Goal: Task Accomplishment & Management: Use online tool/utility

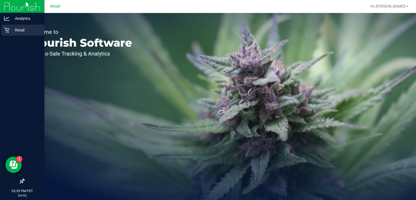
click at [12, 32] on p "Retail" at bounding box center [25, 30] width 33 height 7
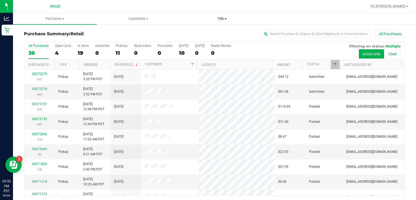
click at [220, 18] on span "Tills" at bounding box center [222, 18] width 83 height 5
click at [204, 34] on span "Manage tills" at bounding box center [198, 32] width 37 height 5
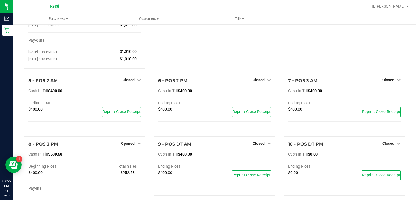
scroll to position [80, 0]
click at [258, 81] on span "Closed" at bounding box center [259, 80] width 12 height 4
click at [255, 90] on link "Open Till" at bounding box center [259, 91] width 14 height 4
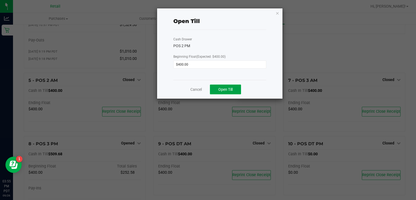
click at [235, 89] on button "Open Till" at bounding box center [225, 90] width 31 height 10
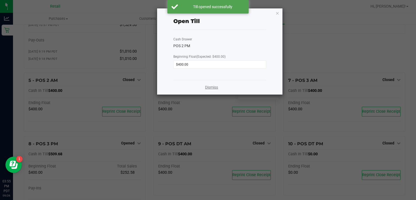
click at [215, 87] on link "Dismiss" at bounding box center [211, 88] width 13 height 6
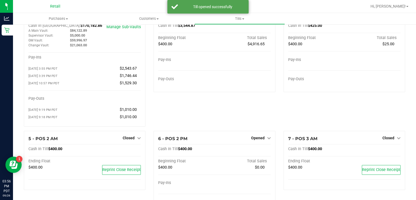
scroll to position [18, 0]
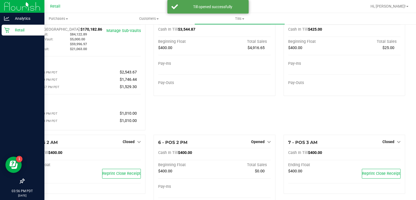
click at [0, 42] on div at bounding box center [22, 106] width 44 height 140
click at [3, 27] on div "Retail" at bounding box center [23, 30] width 43 height 11
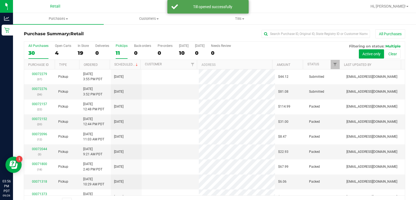
click at [117, 54] on div "11" at bounding box center [122, 53] width 12 height 6
click at [0, 0] on input "PickUps 11" at bounding box center [0, 0] width 0 height 0
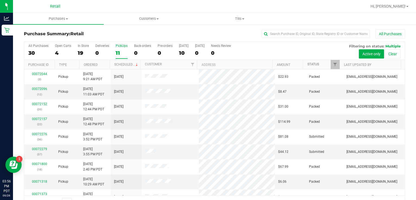
click at [308, 63] on link "Status" at bounding box center [314, 64] width 12 height 4
click at [312, 64] on link "Status" at bounding box center [317, 64] width 18 height 4
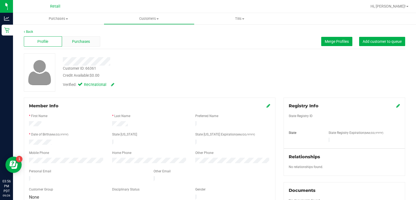
click at [81, 45] on div "Purchases" at bounding box center [81, 41] width 38 height 10
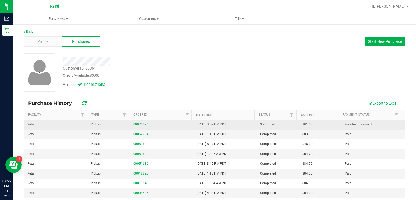
click at [140, 123] on link "00072276" at bounding box center [140, 125] width 15 height 4
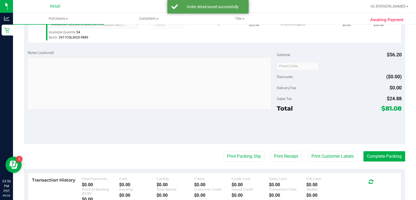
scroll to position [199, 0]
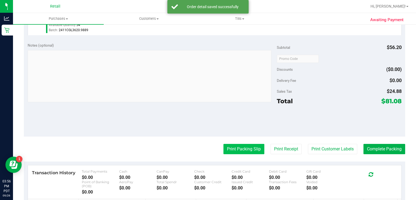
click at [226, 144] on button "Print Packing Slip" at bounding box center [244, 149] width 41 height 10
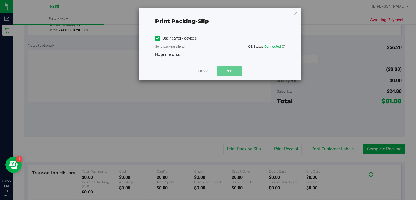
click at [170, 36] on label "Use network devices" at bounding box center [175, 39] width 41 height 6
click at [0, 0] on input "Use network devices" at bounding box center [0, 0] width 0 height 0
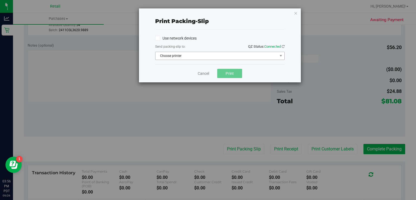
click at [185, 54] on span "Choose printer" at bounding box center [217, 56] width 122 height 8
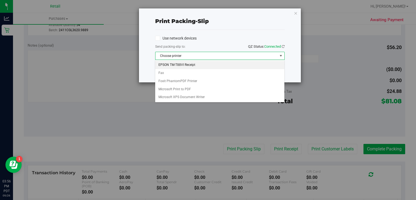
click at [199, 65] on li "EPSON TM-T88VI Receipt" at bounding box center [219, 65] width 129 height 8
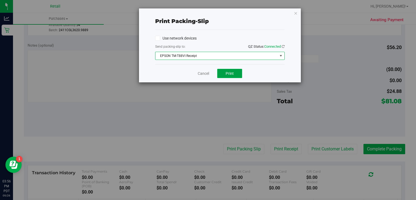
click at [223, 75] on button "Print" at bounding box center [229, 73] width 25 height 9
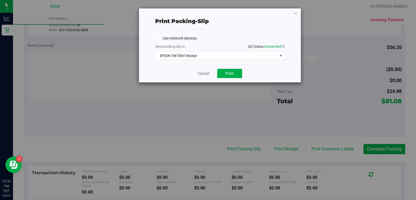
click at [217, 98] on div "Print packing-slip Use network devices Send packing-slip to: QZ Status: Connect…" at bounding box center [210, 100] width 420 height 200
click at [205, 72] on link "Cancel" at bounding box center [203, 74] width 11 height 6
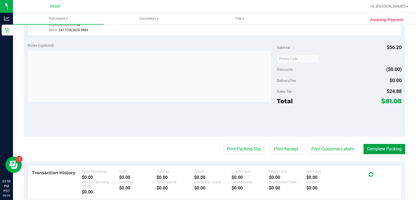
click at [394, 144] on button "Complete Packing" at bounding box center [385, 149] width 42 height 10
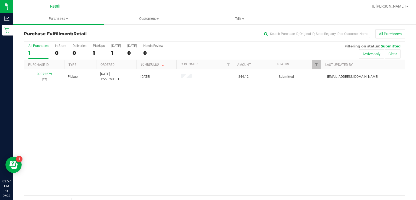
scroll to position [13, 0]
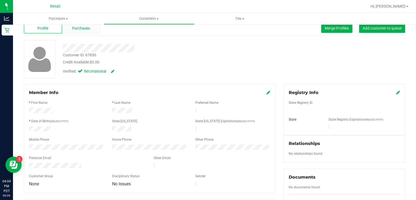
click at [77, 26] on span "Purchases" at bounding box center [81, 28] width 18 height 6
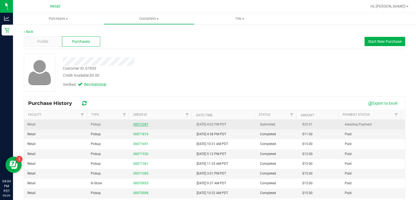
click at [136, 124] on link "00072287" at bounding box center [140, 125] width 15 height 4
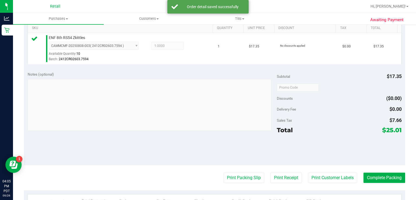
scroll to position [145, 0]
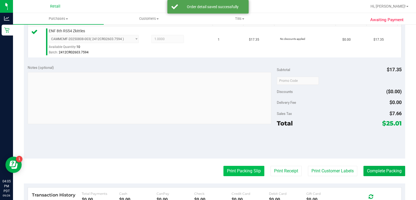
click at [224, 173] on button "Print Packing Slip" at bounding box center [244, 171] width 41 height 10
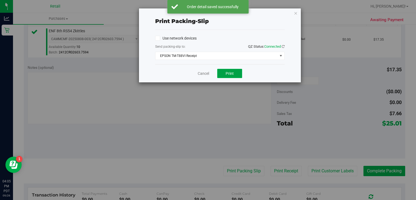
click at [234, 71] on button "Print" at bounding box center [229, 73] width 25 height 9
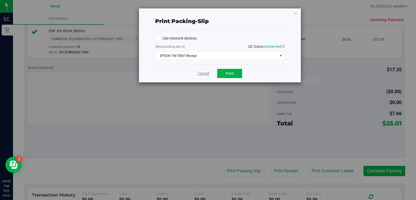
click at [200, 73] on link "Cancel" at bounding box center [203, 74] width 11 height 6
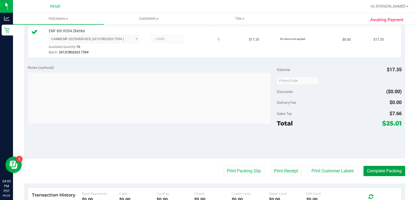
click at [372, 168] on button "Complete Packing" at bounding box center [385, 171] width 42 height 10
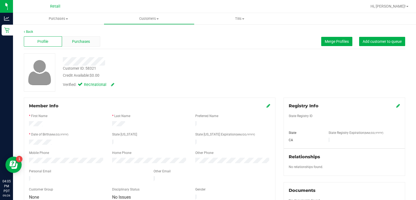
click at [90, 40] on div "Purchases" at bounding box center [81, 41] width 38 height 10
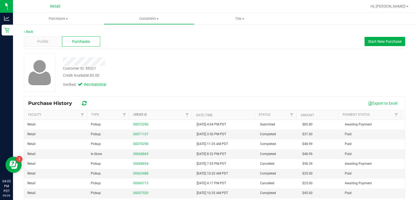
click at [136, 115] on link "Order ID" at bounding box center [140, 115] width 14 height 4
click at [39, 43] on span "Profile" at bounding box center [42, 42] width 11 height 6
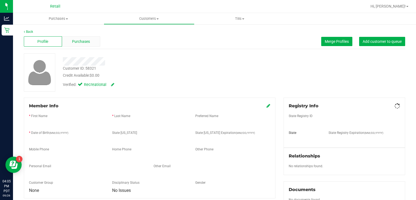
click at [79, 41] on span "Purchases" at bounding box center [81, 42] width 18 height 6
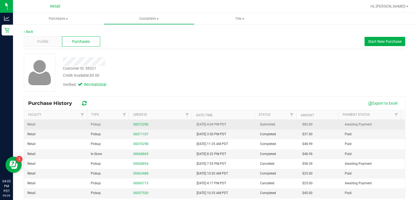
click at [357, 122] on span "Awaiting Payment" at bounding box center [358, 124] width 27 height 5
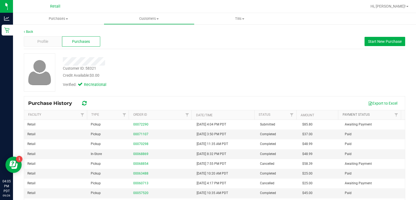
click at [355, 114] on link "Payment Status" at bounding box center [356, 115] width 27 height 4
click at [355, 116] on link "Payment Status" at bounding box center [359, 115] width 33 height 4
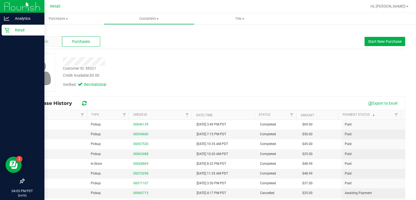
click at [7, 32] on icon at bounding box center [6, 30] width 5 height 5
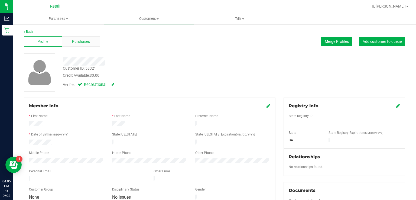
click at [81, 41] on span "Purchases" at bounding box center [81, 42] width 18 height 6
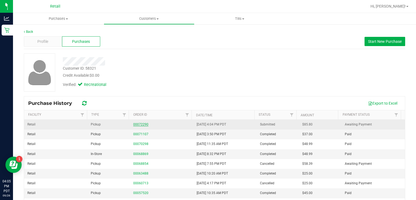
click at [137, 123] on link "00072290" at bounding box center [140, 125] width 15 height 4
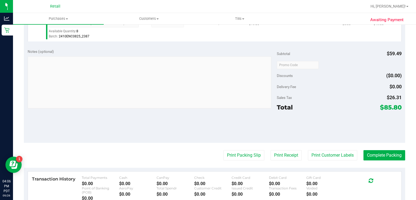
scroll to position [195, 0]
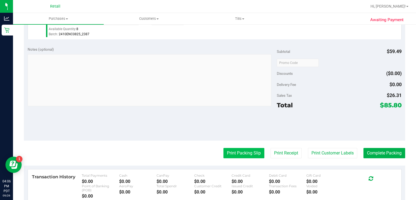
click at [237, 150] on button "Print Packing Slip" at bounding box center [244, 153] width 41 height 10
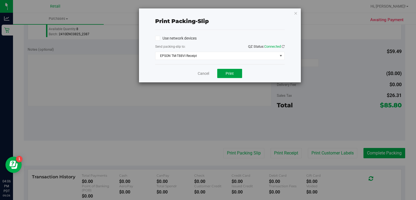
click at [236, 74] on button "Print" at bounding box center [229, 73] width 25 height 9
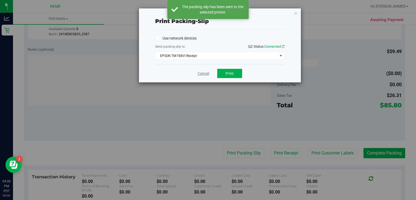
click at [206, 71] on link "Cancel" at bounding box center [203, 74] width 11 height 6
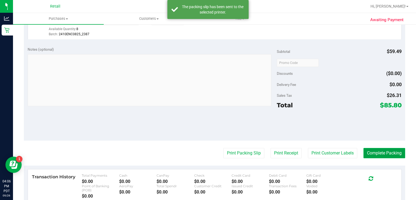
click at [386, 152] on button "Complete Packing" at bounding box center [385, 153] width 42 height 10
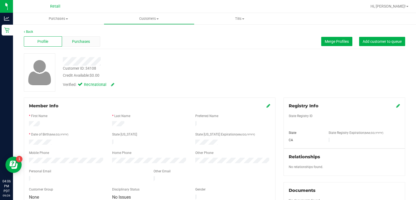
click at [85, 36] on div "Purchases" at bounding box center [81, 41] width 38 height 10
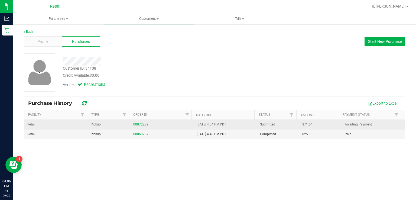
click at [141, 124] on link "00072289" at bounding box center [140, 125] width 15 height 4
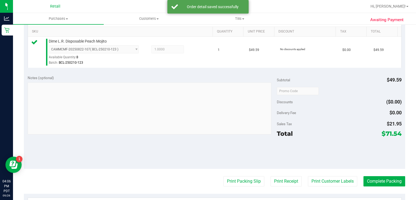
scroll to position [136, 0]
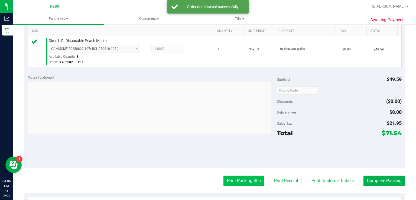
click at [240, 177] on button "Print Packing Slip" at bounding box center [244, 181] width 41 height 10
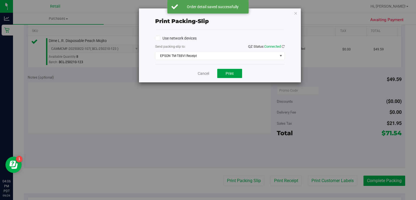
click at [239, 75] on button "Print" at bounding box center [229, 73] width 25 height 9
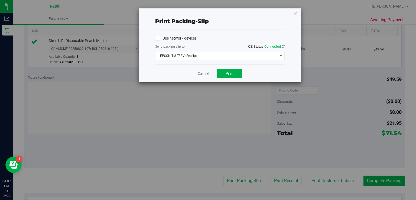
click at [203, 75] on link "Cancel" at bounding box center [203, 74] width 11 height 6
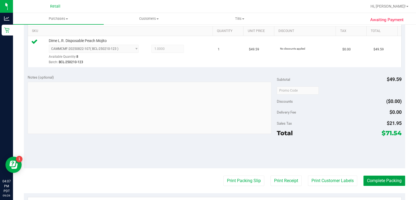
click at [385, 176] on button "Complete Packing" at bounding box center [385, 181] width 42 height 10
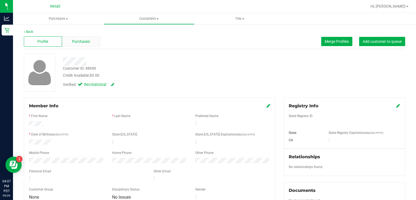
click at [80, 41] on span "Purchases" at bounding box center [81, 42] width 18 height 6
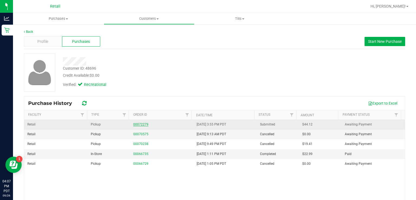
click at [144, 124] on link "00072279" at bounding box center [140, 125] width 15 height 4
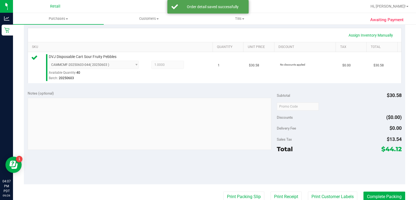
scroll to position [123, 0]
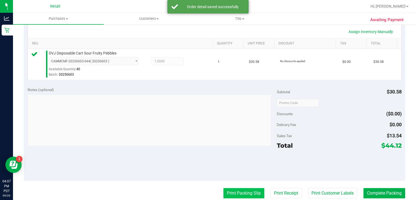
click at [238, 196] on button "Print Packing Slip" at bounding box center [244, 193] width 41 height 10
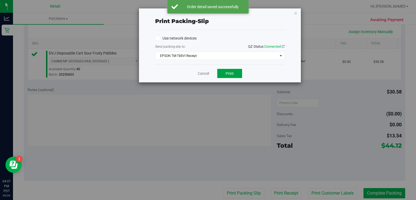
click at [235, 76] on button "Print" at bounding box center [229, 73] width 25 height 9
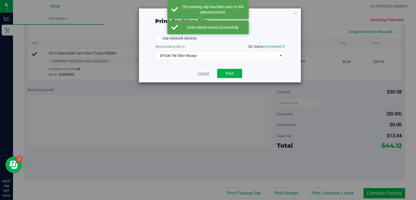
click at [205, 73] on link "Cancel" at bounding box center [203, 74] width 11 height 6
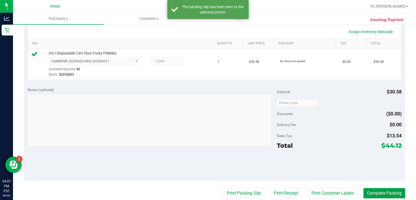
click at [380, 191] on button "Complete Packing" at bounding box center [385, 193] width 42 height 10
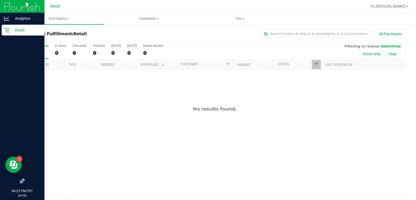
click at [8, 33] on div "Retail" at bounding box center [23, 30] width 43 height 11
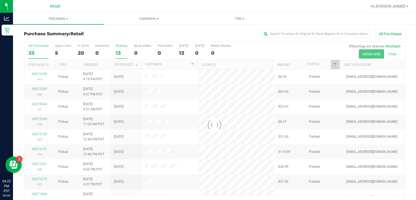
click at [117, 46] on div "PickUps" at bounding box center [122, 46] width 12 height 4
click at [0, 0] on input "PickUps 13" at bounding box center [0, 0] width 0 height 0
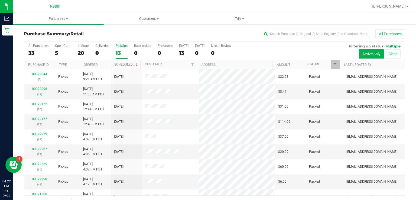
click at [309, 63] on link "Status" at bounding box center [314, 64] width 12 height 4
